Goal: Task Accomplishment & Management: Manage account settings

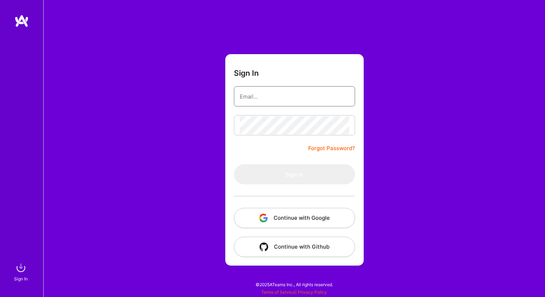
type input "robertas.konarskis@gmail.com"
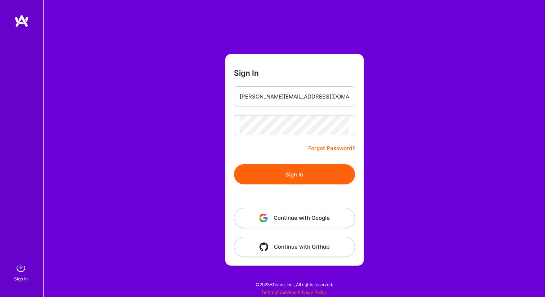
click at [272, 201] on div at bounding box center [294, 195] width 121 height 23
click at [273, 174] on button "Sign In" at bounding box center [294, 174] width 121 height 20
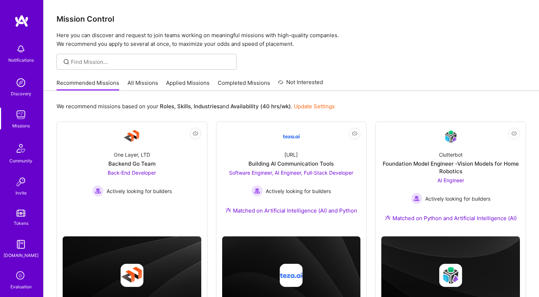
click at [150, 78] on div "Recommended Missions All Missions Applied Missions Completed Missions Not Inter…" at bounding box center [190, 82] width 267 height 15
click at [150, 88] on link "All Missions" at bounding box center [143, 85] width 31 height 12
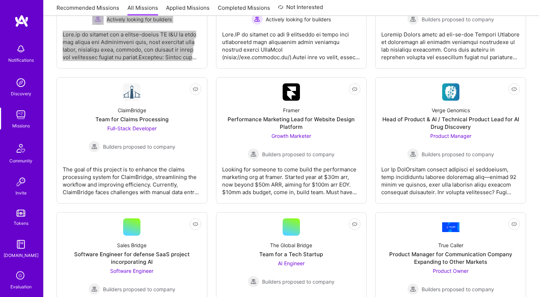
scroll to position [1510, 0]
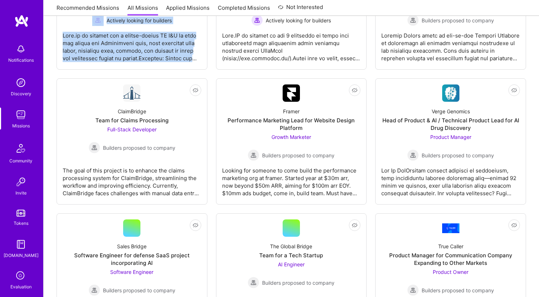
click at [194, 6] on link "Applied Missions" at bounding box center [188, 10] width 44 height 12
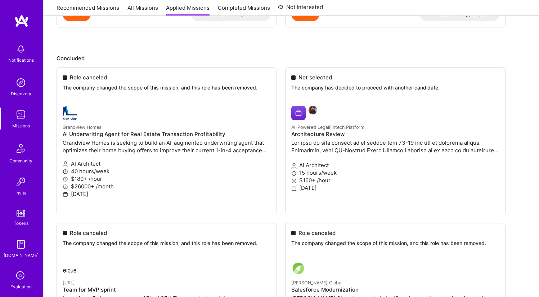
scroll to position [254, 0]
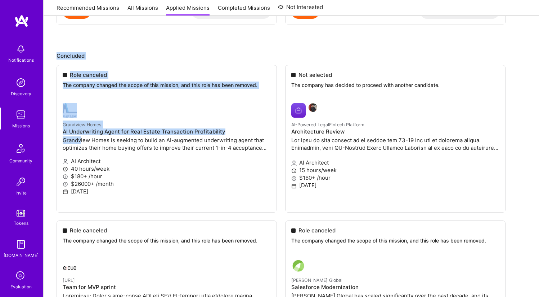
scroll to position [0, 0]
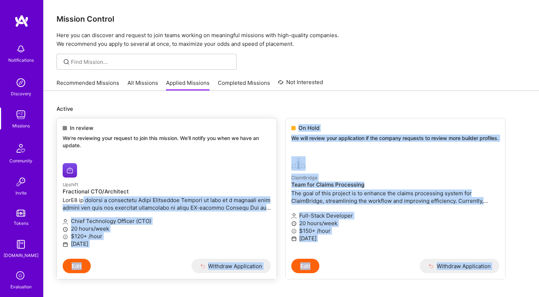
drag, startPoint x: 80, startPoint y: 137, endPoint x: 82, endPoint y: 196, distance: 58.7
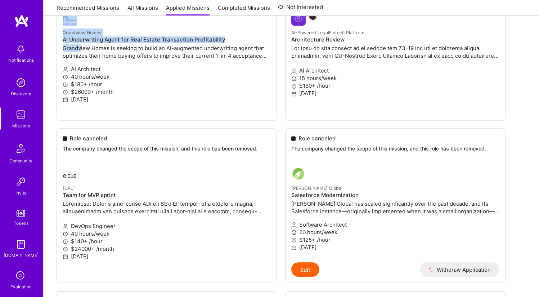
scroll to position [357, 0]
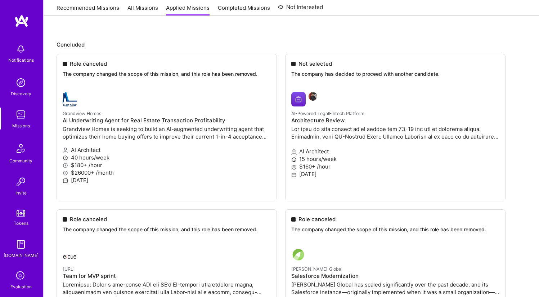
scroll to position [266, 0]
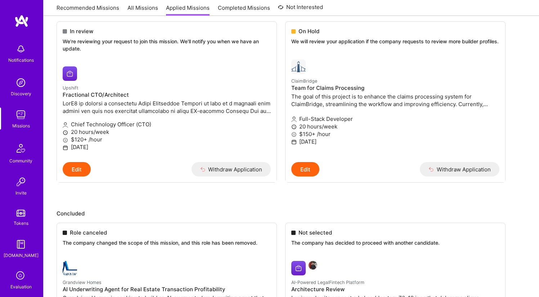
scroll to position [0, 0]
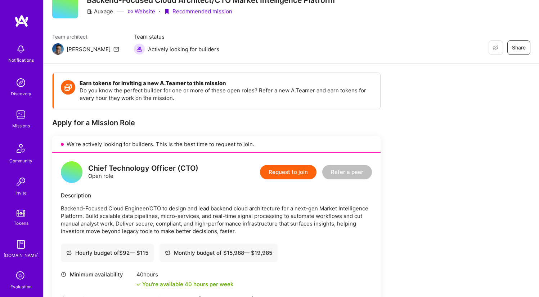
scroll to position [35, 0]
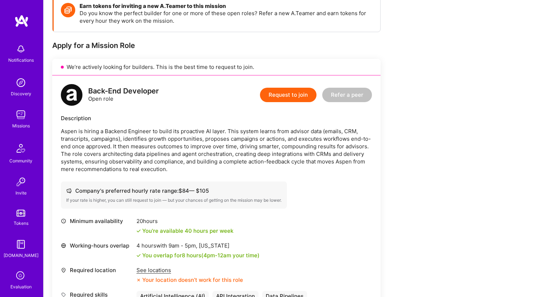
scroll to position [117, 0]
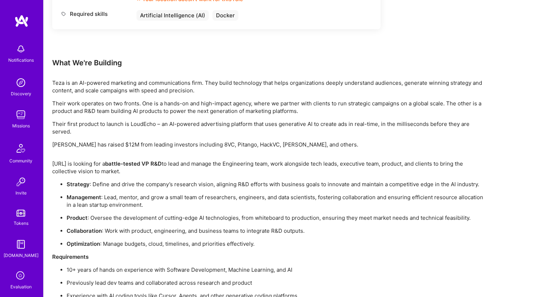
scroll to position [440, 0]
